Goal: Transaction & Acquisition: Purchase product/service

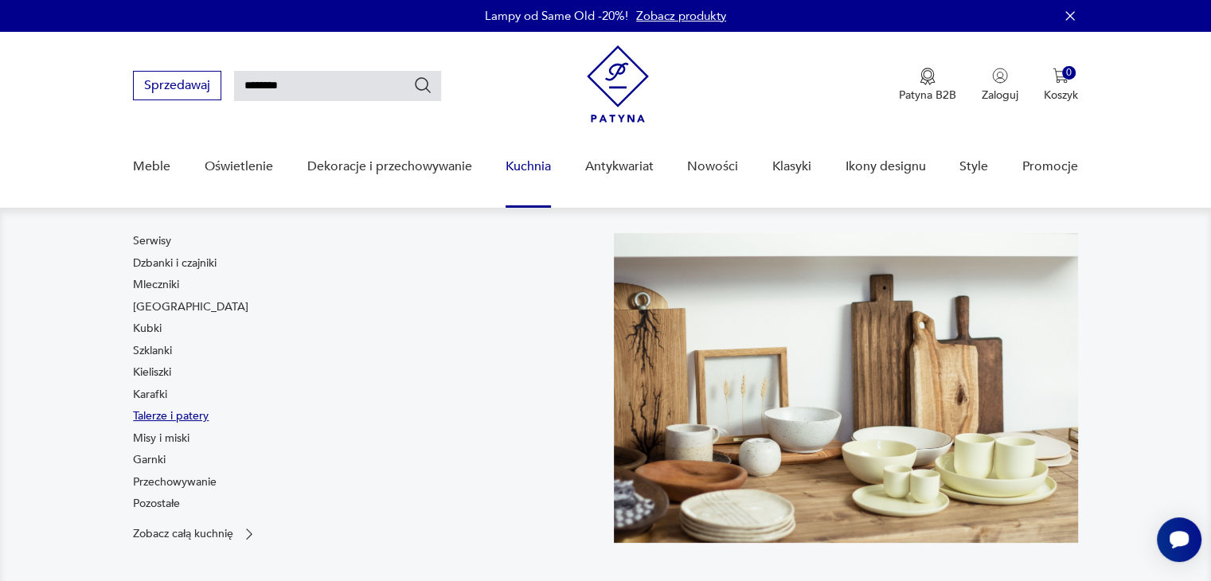
click at [154, 417] on link "Talerze i patery" at bounding box center [171, 417] width 76 height 16
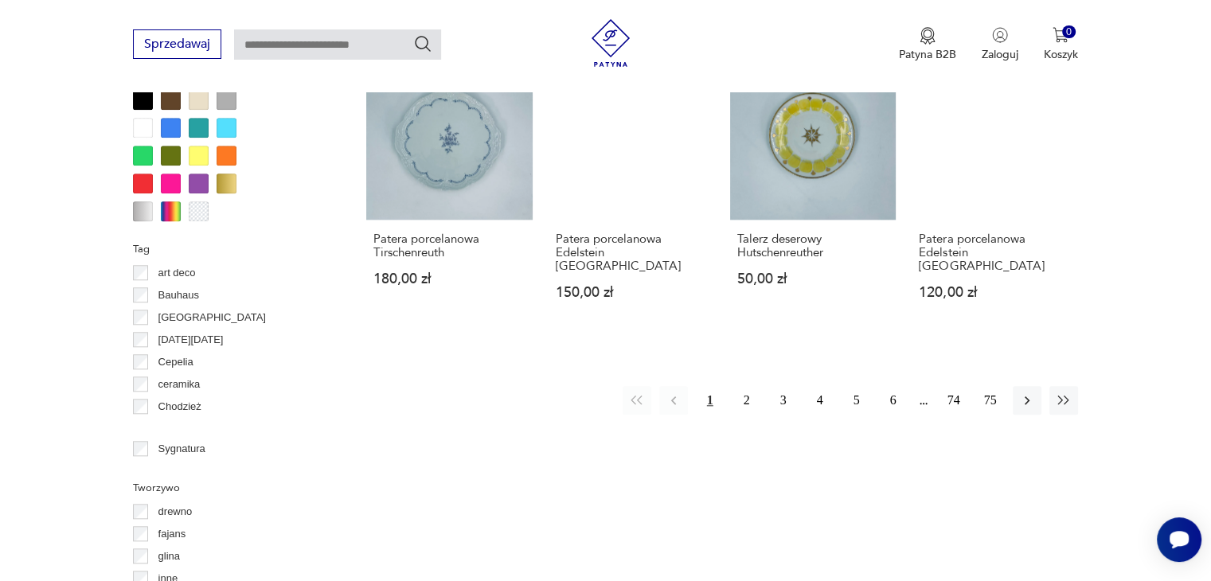
scroll to position [1544, 0]
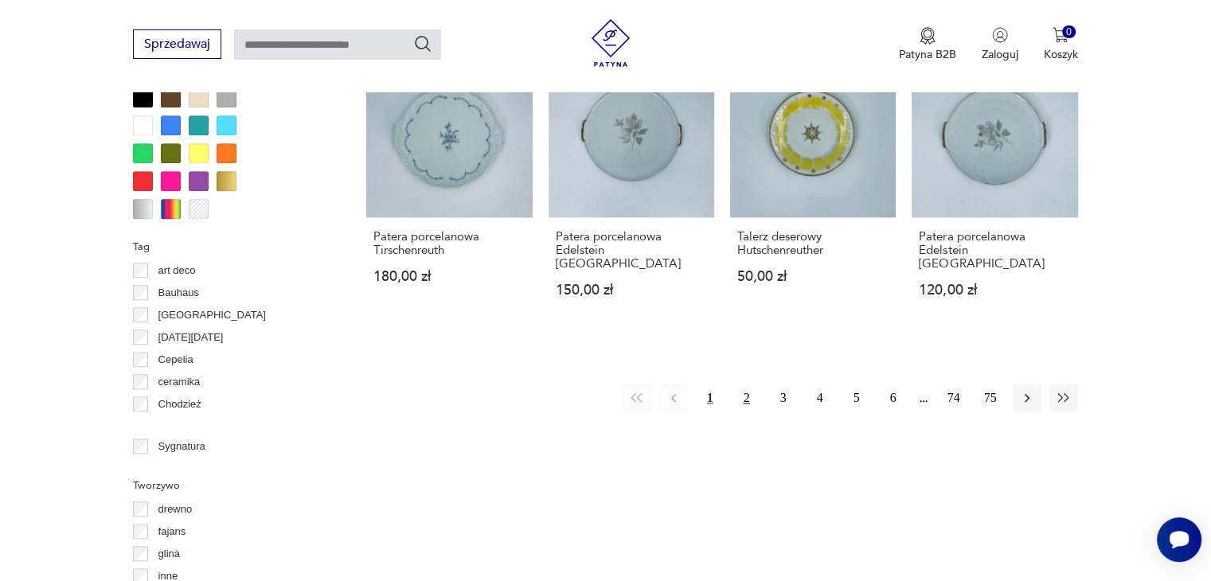
click at [745, 384] on button "2" at bounding box center [747, 398] width 29 height 29
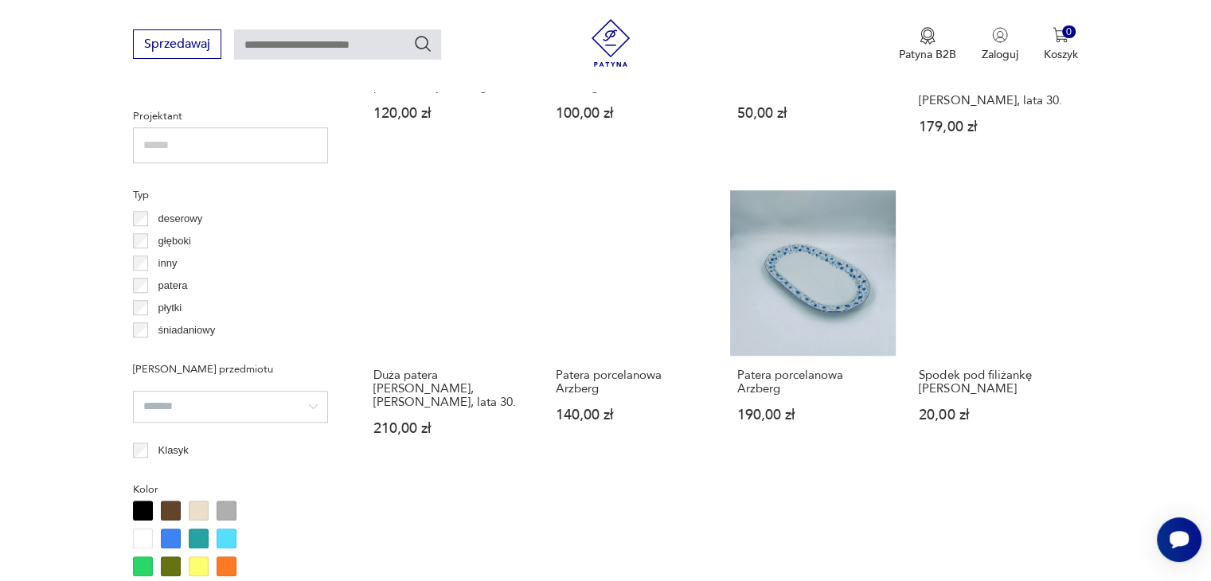
scroll to position [1378, 0]
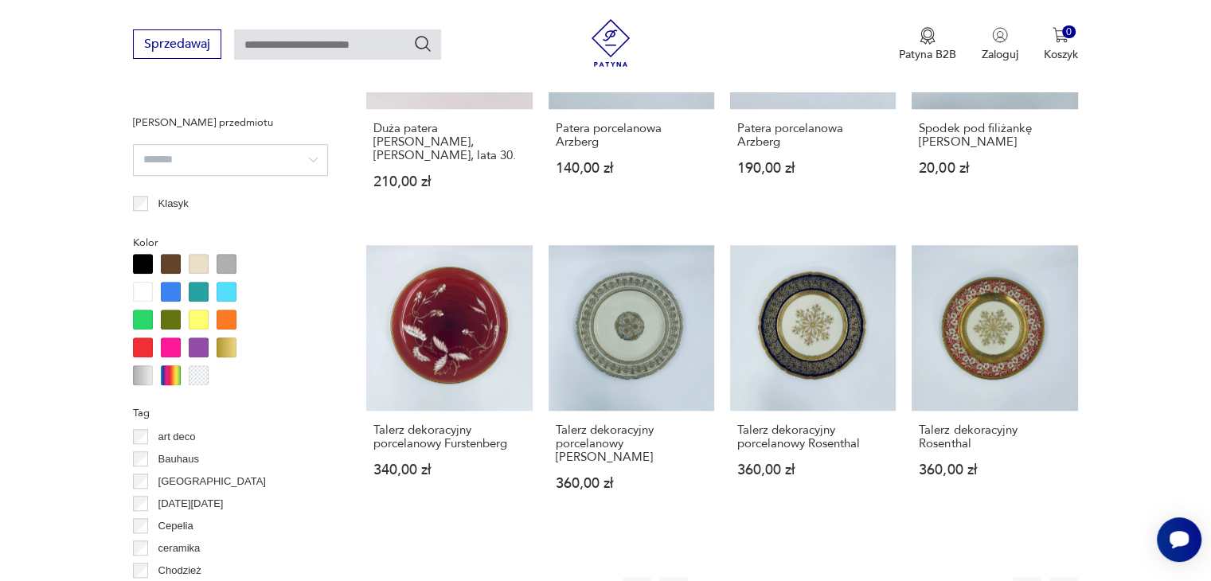
click at [784, 577] on button "3" at bounding box center [783, 591] width 29 height 29
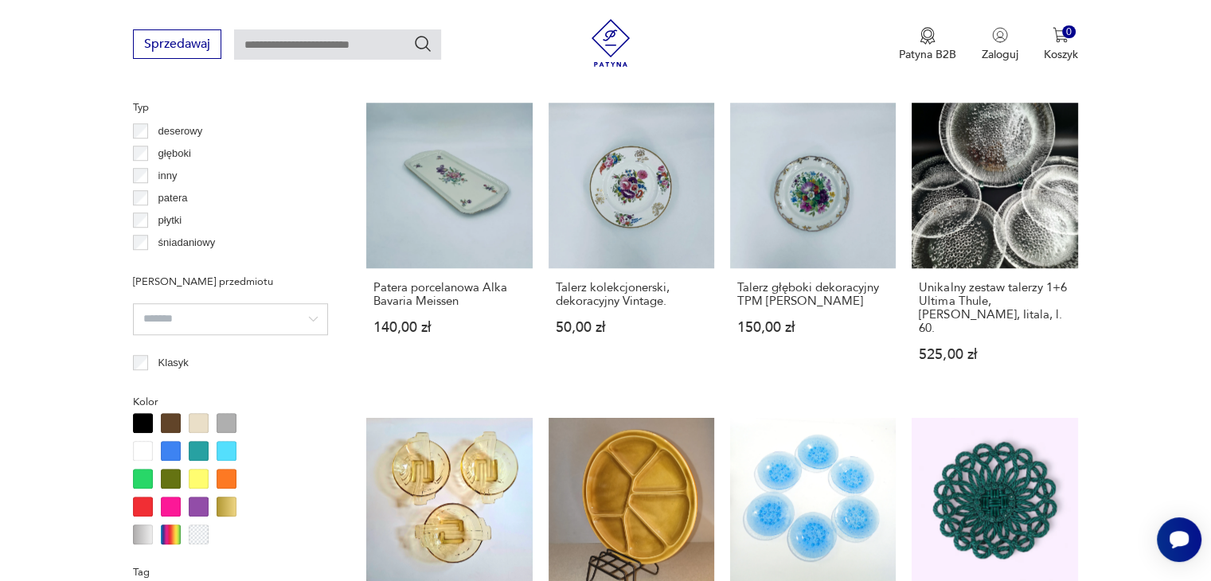
scroll to position [1696, 0]
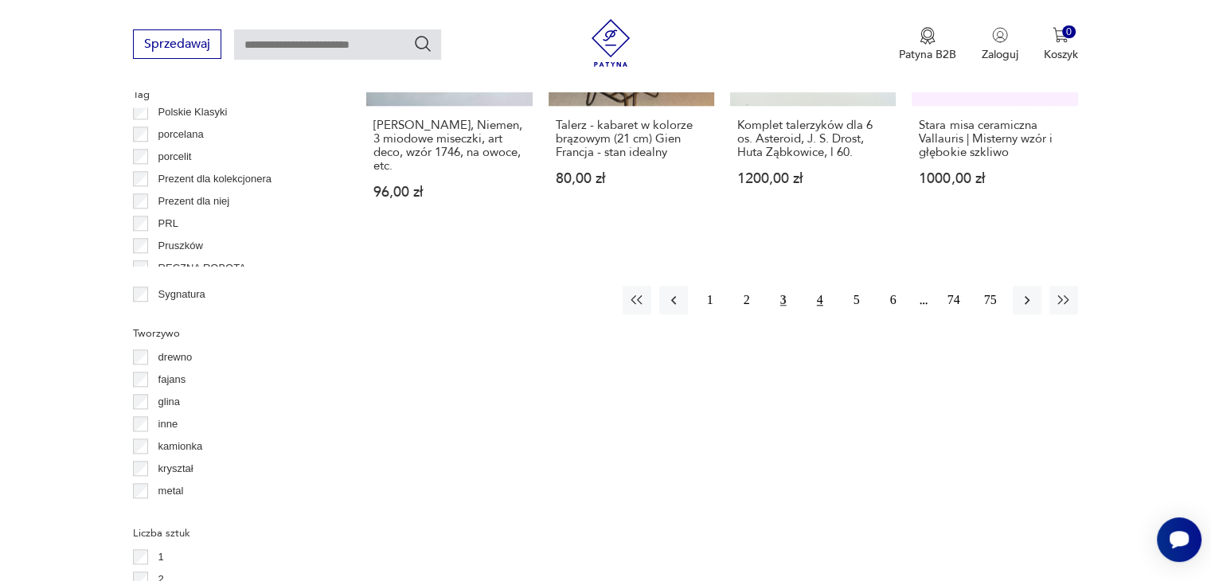
click at [815, 286] on button "4" at bounding box center [820, 300] width 29 height 29
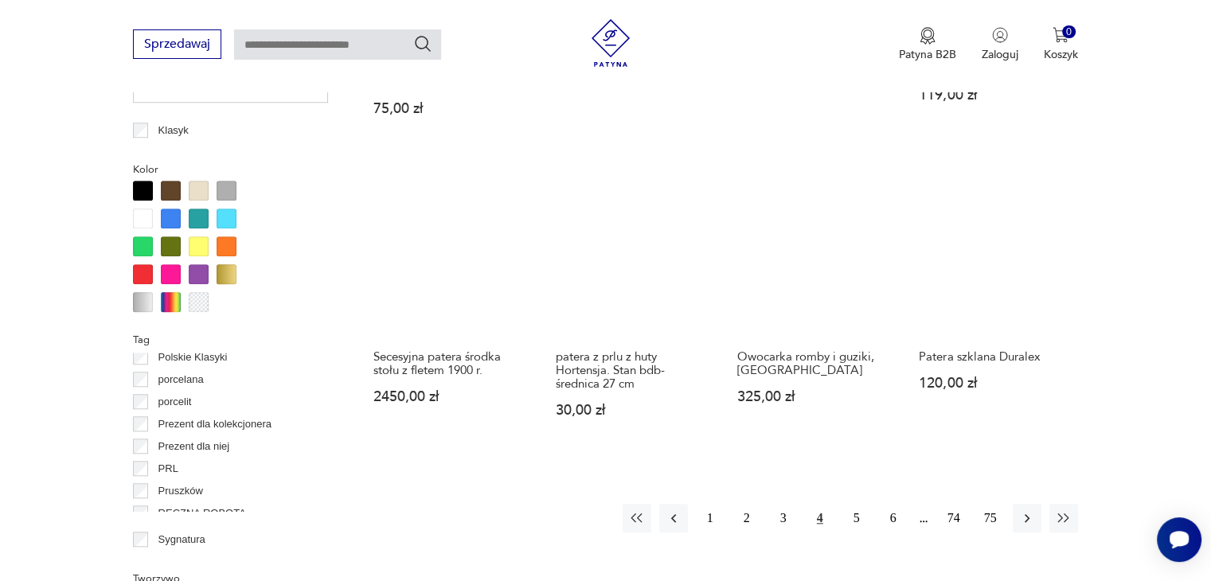
scroll to position [1457, 0]
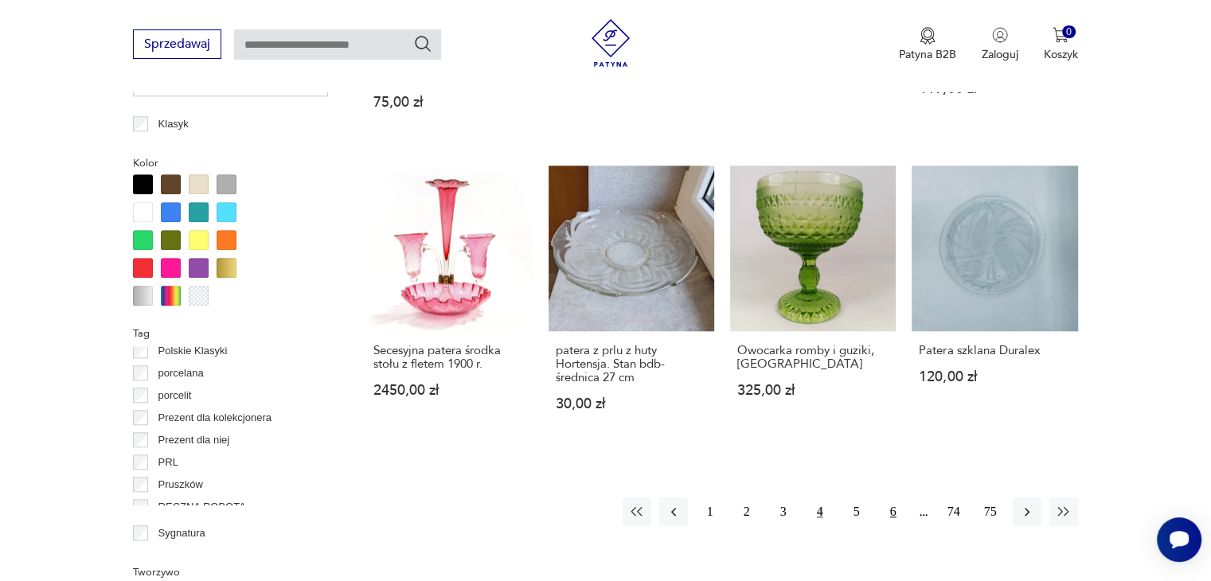
click at [882, 498] on button "6" at bounding box center [893, 512] width 29 height 29
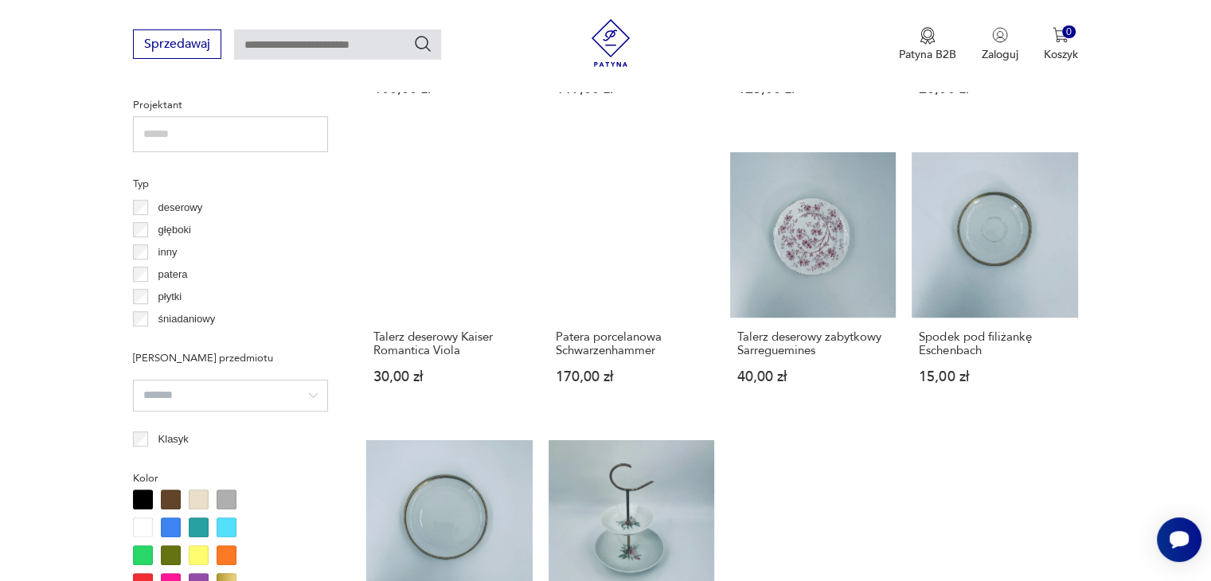
scroll to position [1378, 0]
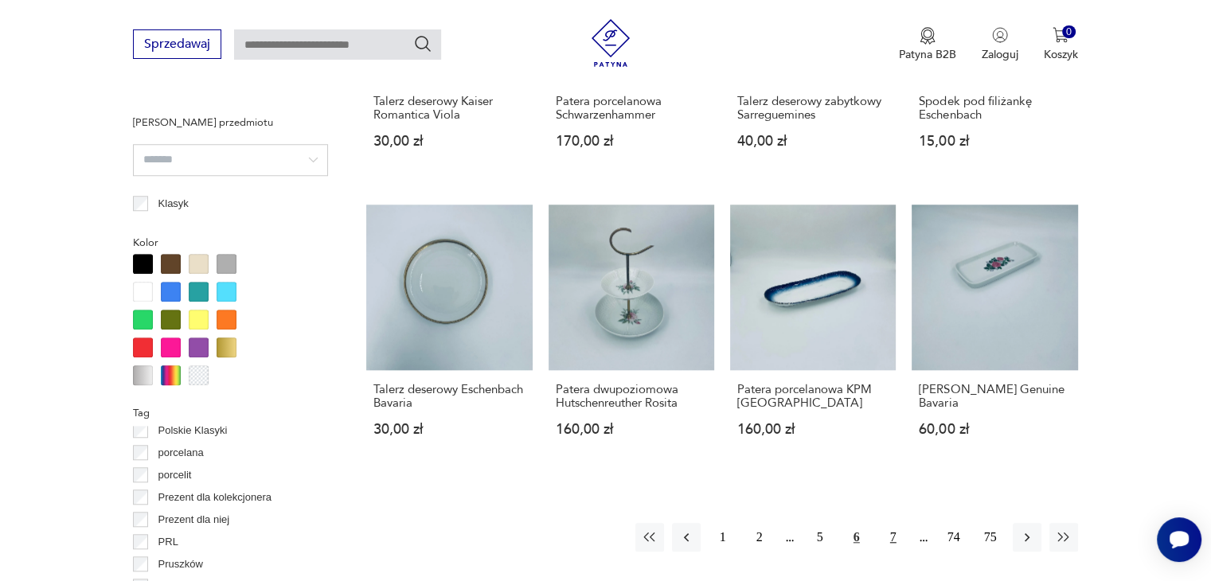
click at [905, 531] on button "7" at bounding box center [893, 537] width 29 height 29
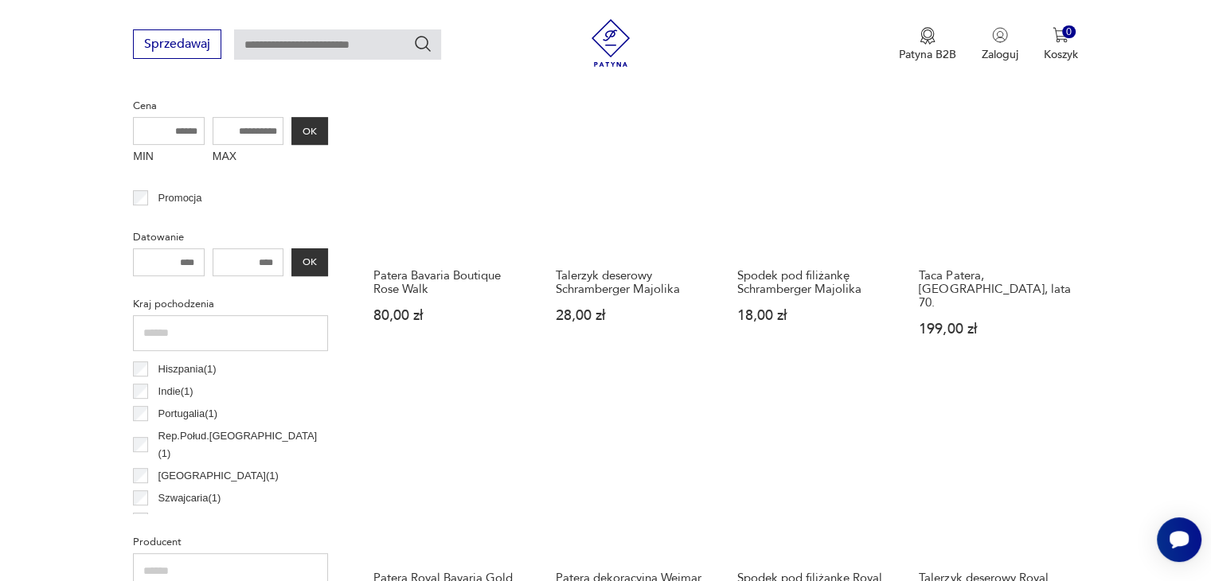
scroll to position [502, 0]
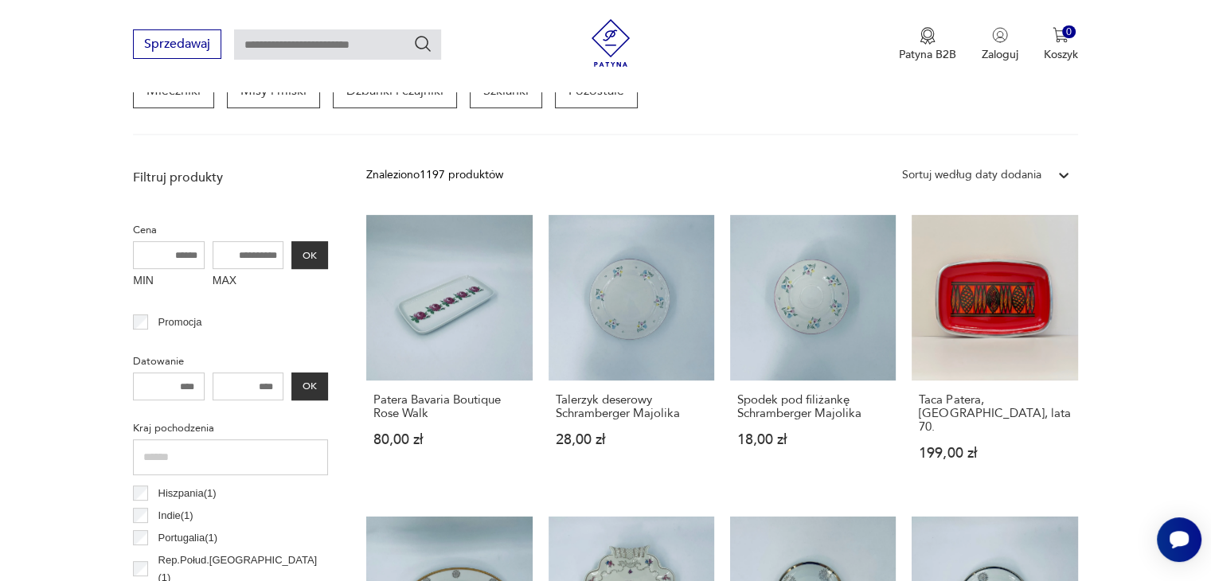
click at [1058, 173] on icon at bounding box center [1064, 175] width 16 height 16
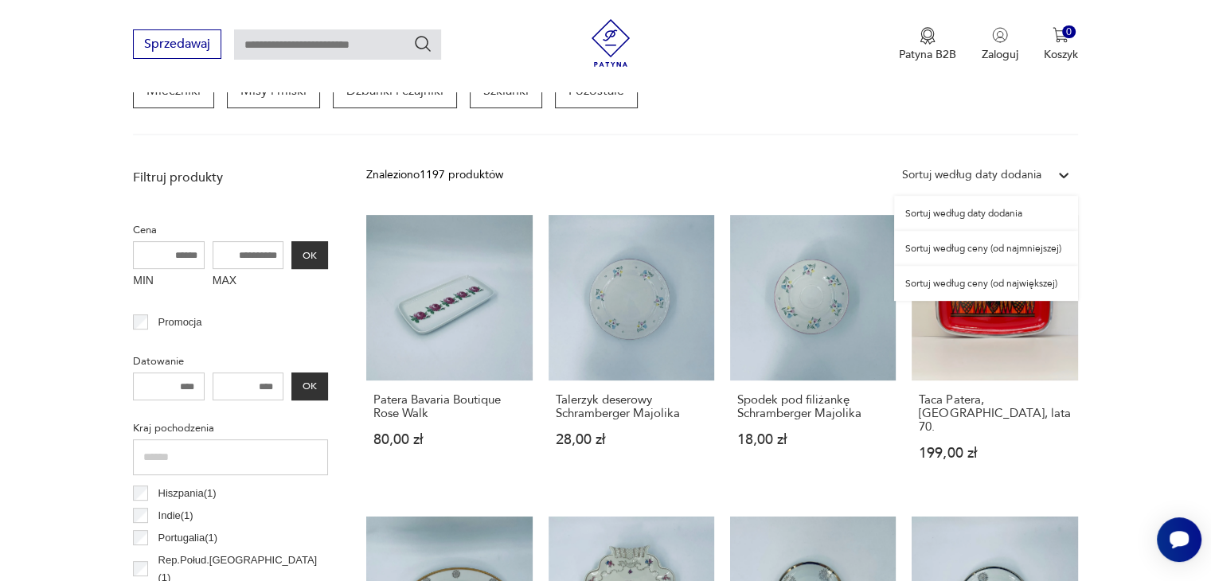
click at [1019, 252] on div "Sortuj według ceny (od najmniejszej)" at bounding box center [986, 248] width 184 height 35
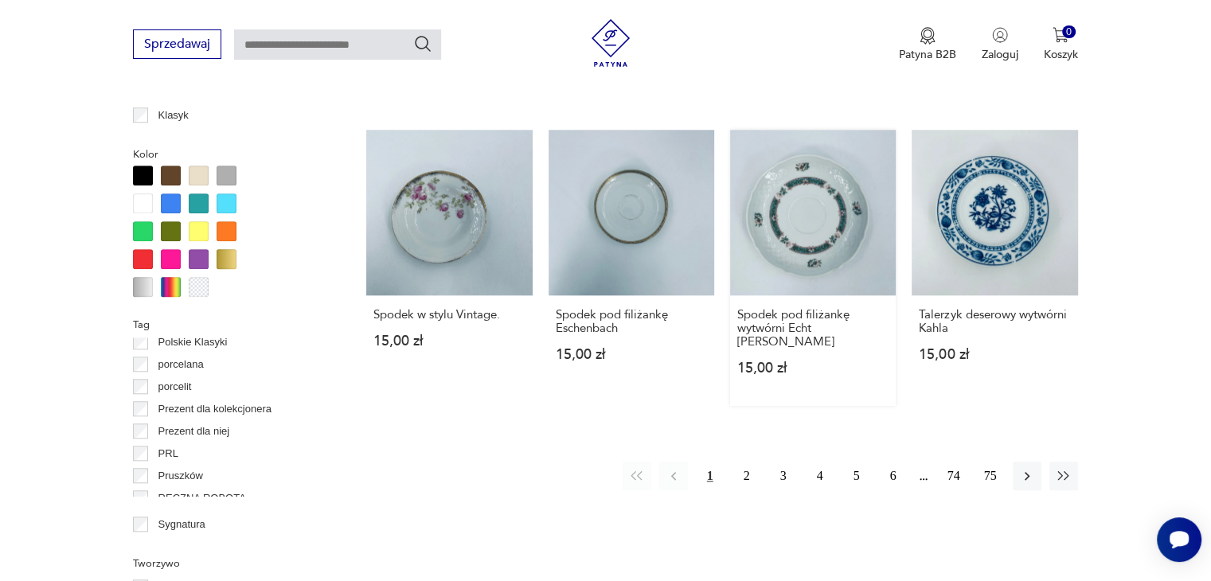
scroll to position [1537, 0]
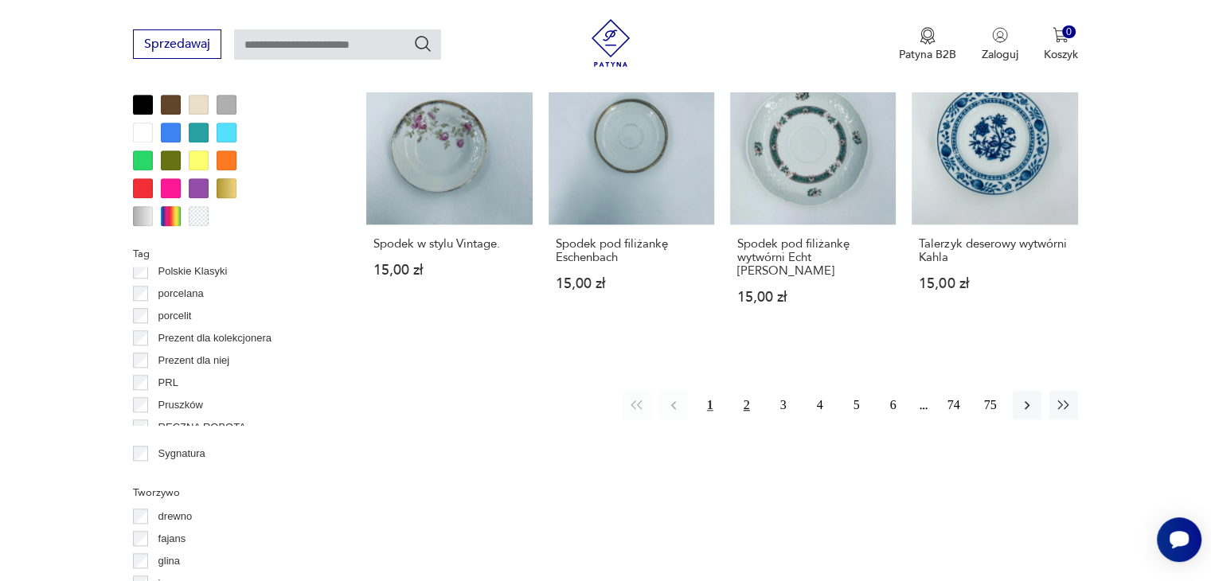
click at [744, 391] on button "2" at bounding box center [747, 405] width 29 height 29
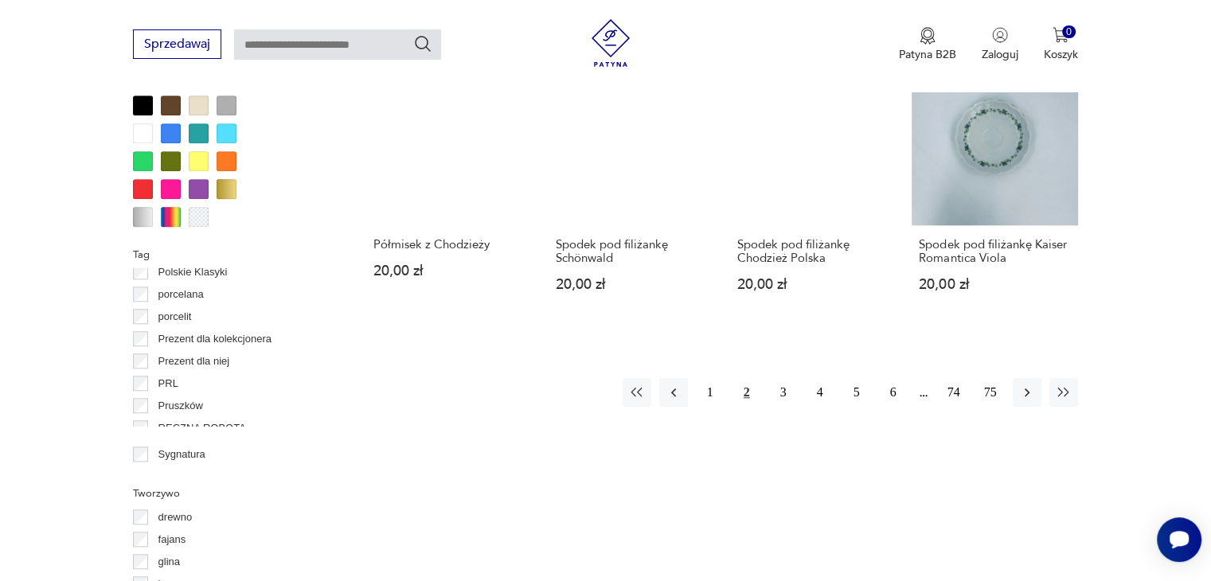
scroll to position [1696, 0]
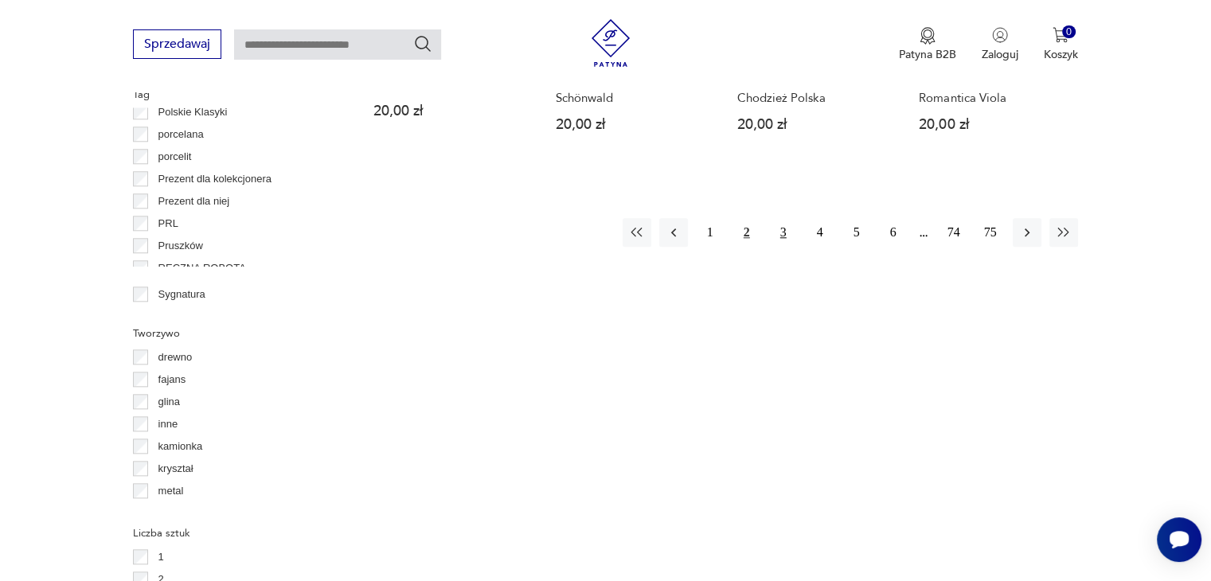
click at [788, 229] on button "3" at bounding box center [783, 232] width 29 height 29
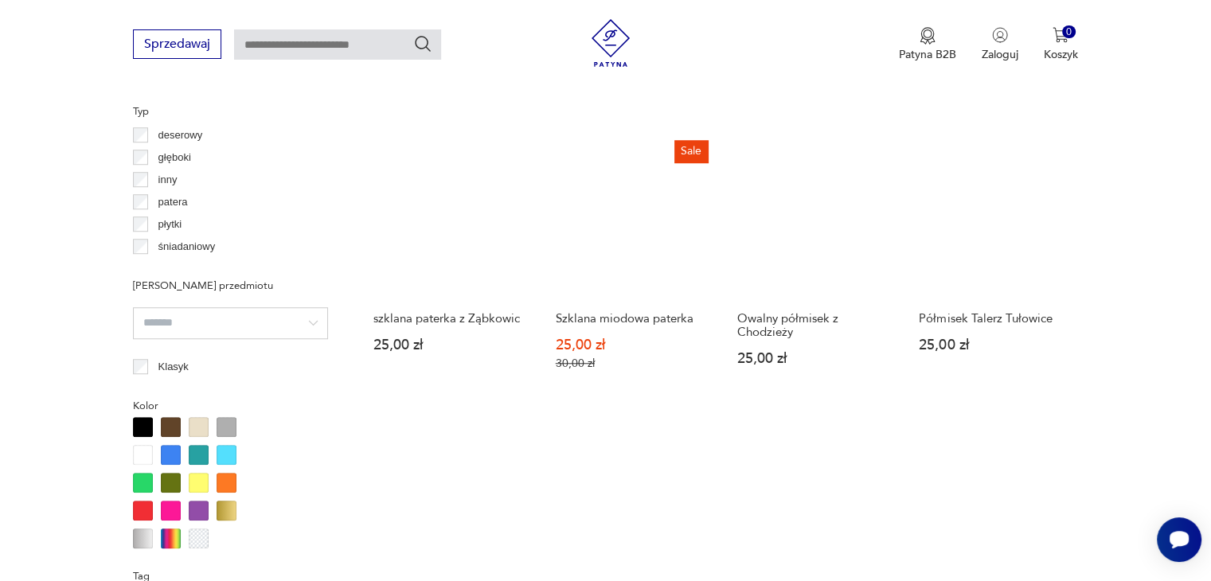
scroll to position [1537, 0]
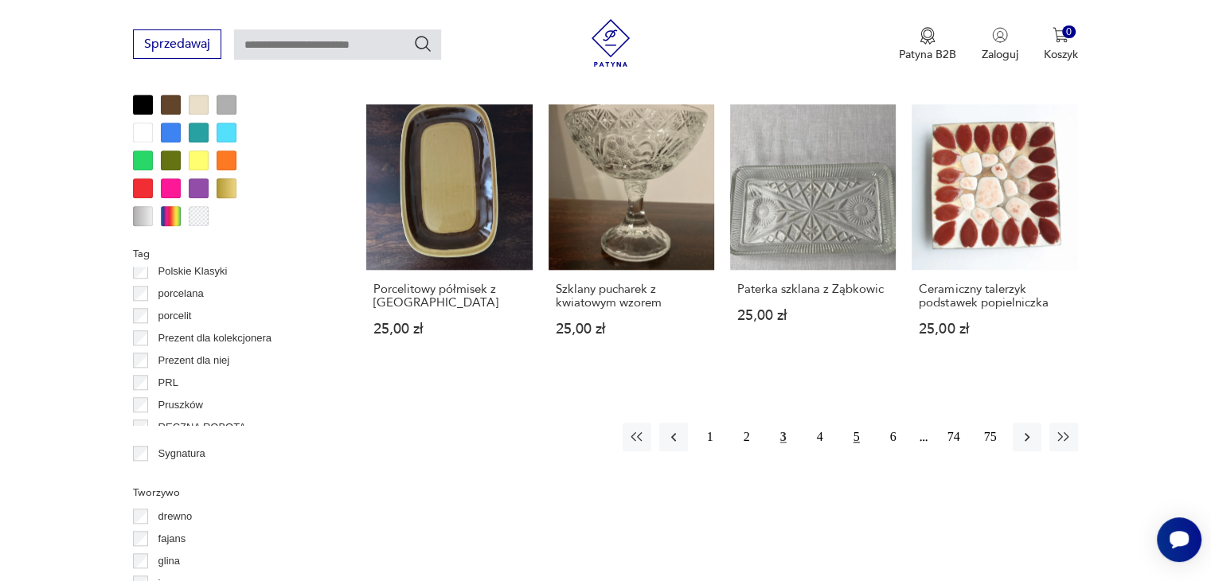
click at [851, 423] on button "5" at bounding box center [857, 437] width 29 height 29
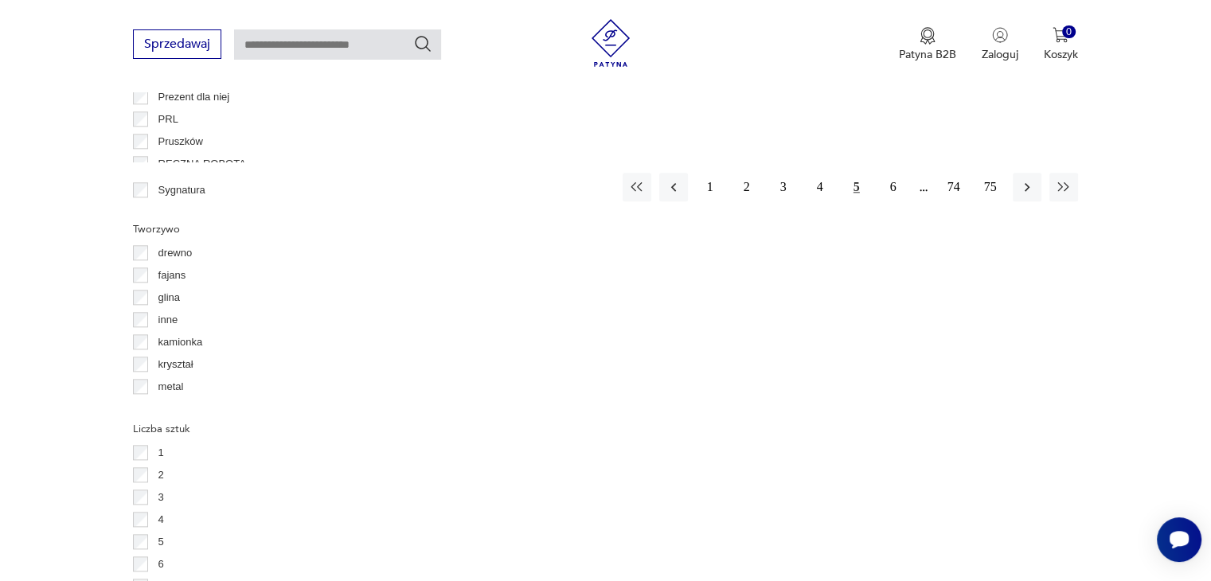
scroll to position [1617, 0]
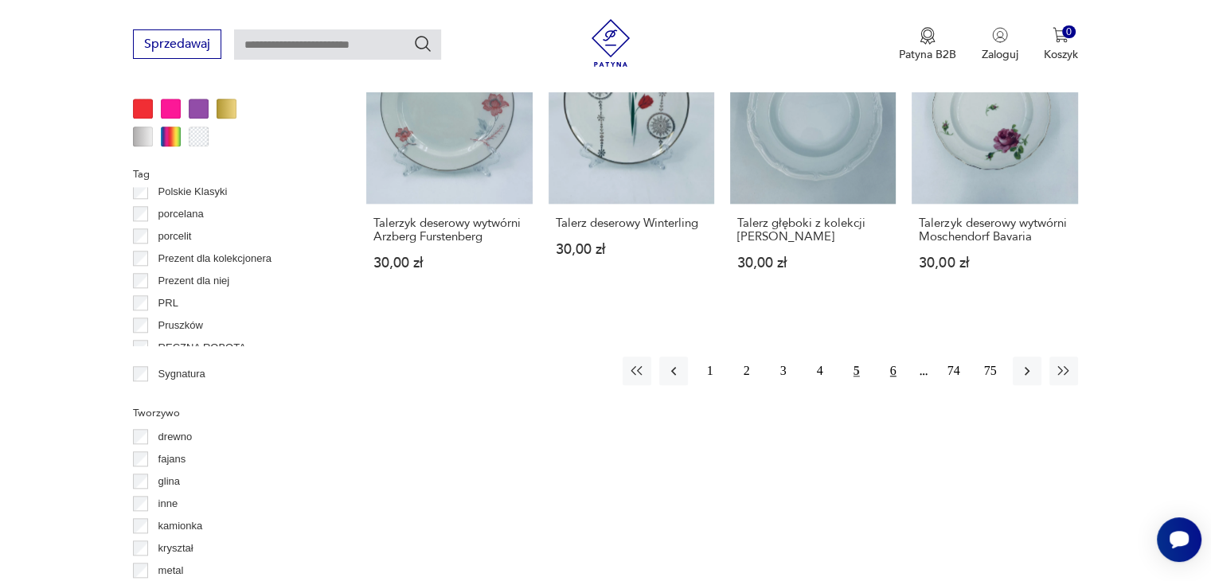
click at [893, 357] on button "6" at bounding box center [893, 371] width 29 height 29
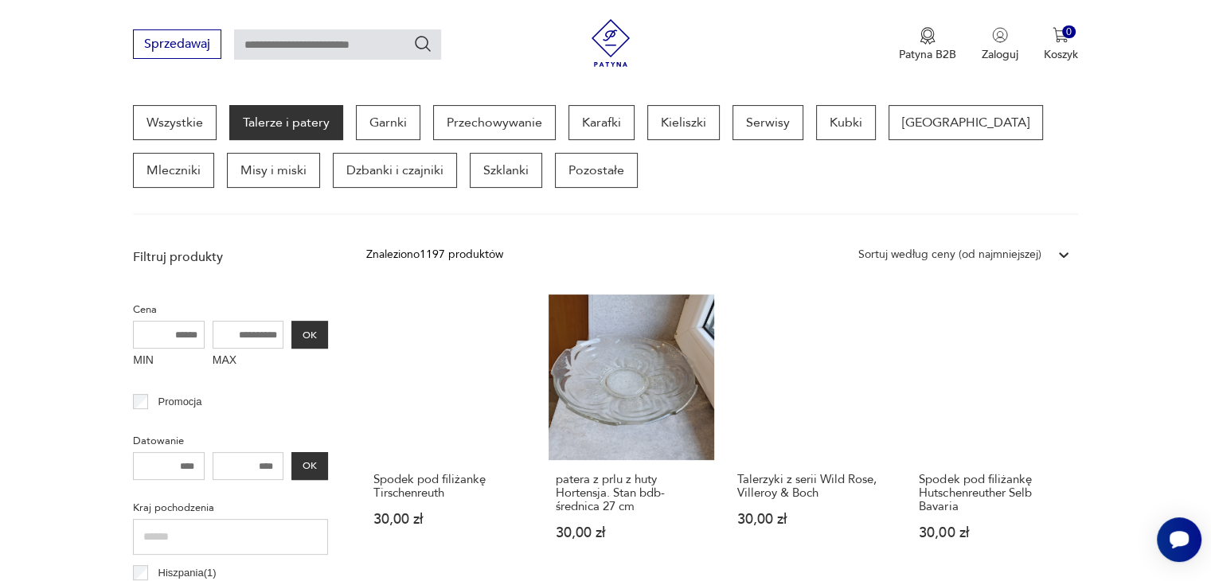
scroll to position [820, 0]
